Goal: Check status: Check status

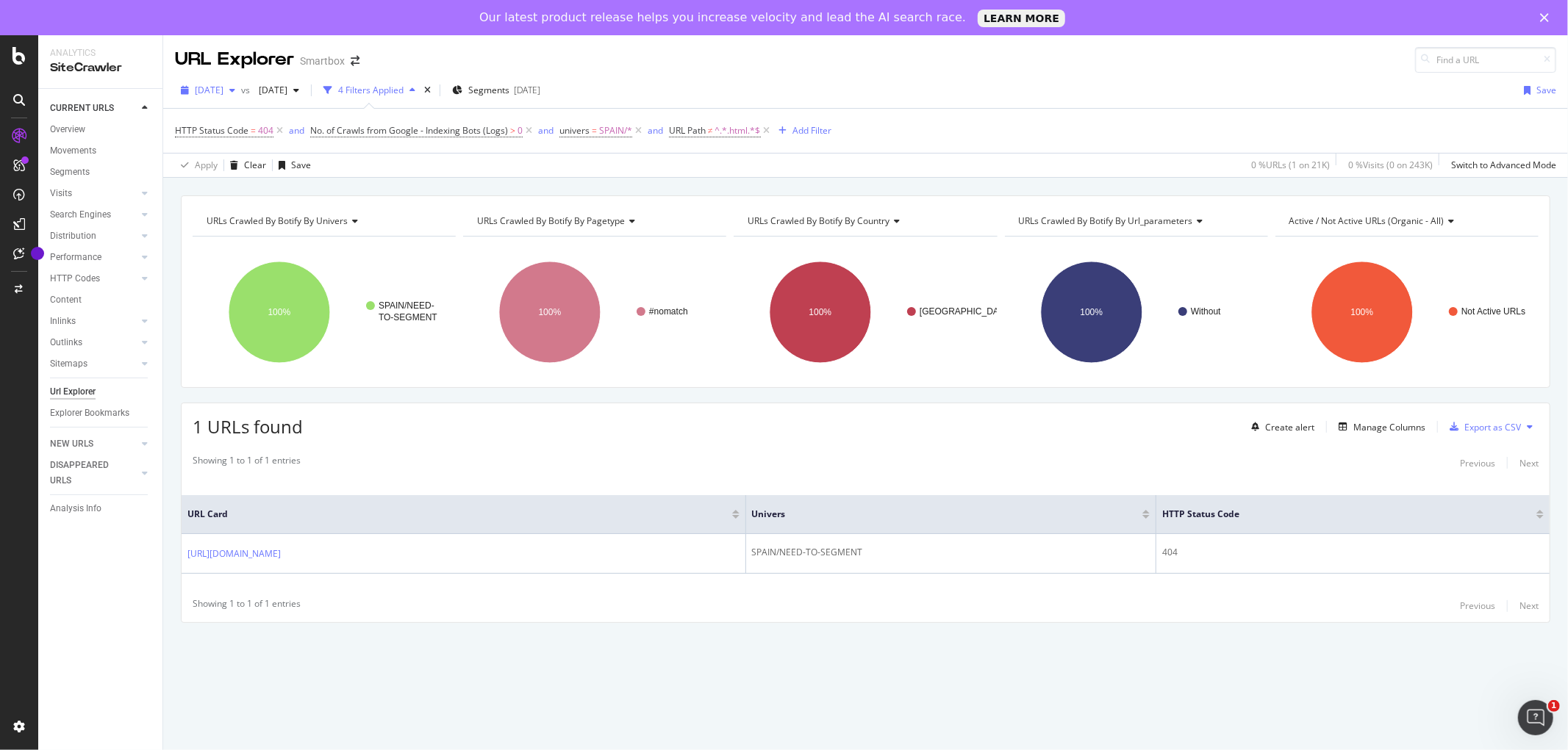
click at [223, 89] on span "[DATE]" at bounding box center [209, 90] width 29 height 13
click at [237, 137] on div "[DATE]" at bounding box center [234, 143] width 76 height 13
